Goal: Check status: Check status

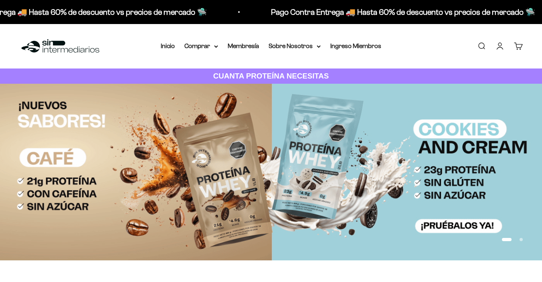
click at [501, 49] on link "Cuenta" at bounding box center [499, 46] width 9 height 9
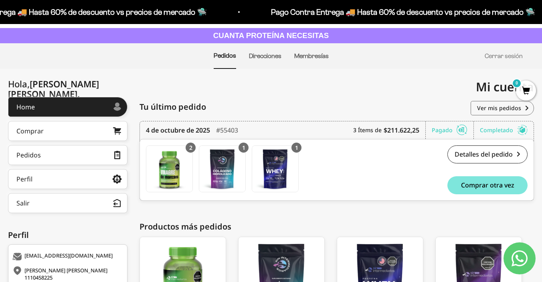
scroll to position [41, 0]
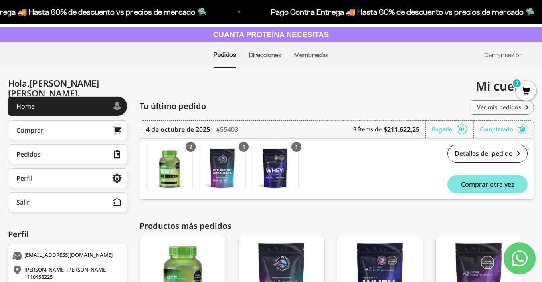
click at [491, 105] on link "Ver mis pedidos" at bounding box center [502, 107] width 63 height 14
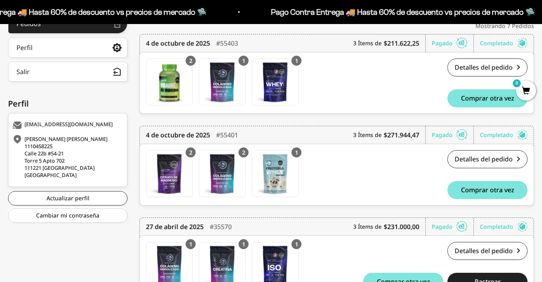
scroll to position [174, 0]
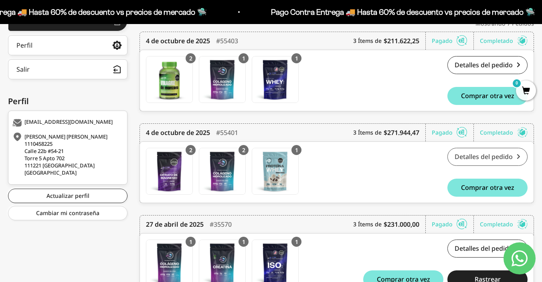
click at [461, 165] on link "Detalles del pedido" at bounding box center [487, 157] width 80 height 18
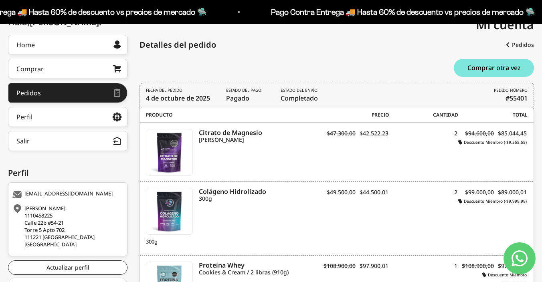
scroll to position [97, 0]
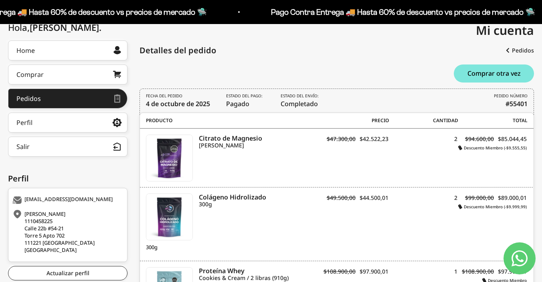
click at [518, 257] on icon "Contact us on WhatsApp" at bounding box center [519, 258] width 16 height 16
click at [517, 104] on b "#55401" at bounding box center [516, 104] width 22 height 10
copy b "#55401"
